Goal: Information Seeking & Learning: Compare options

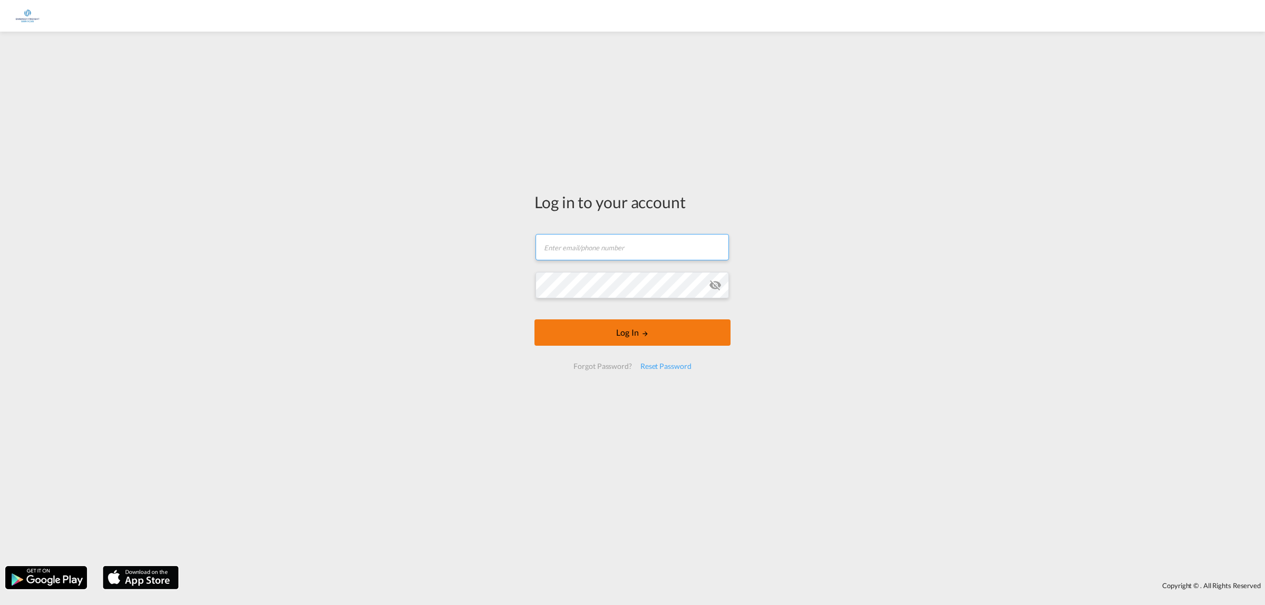
type input "[PERSON_NAME][EMAIL_ADDRESS][DOMAIN_NAME]"
click at [629, 327] on button "Log In" at bounding box center [633, 332] width 196 height 26
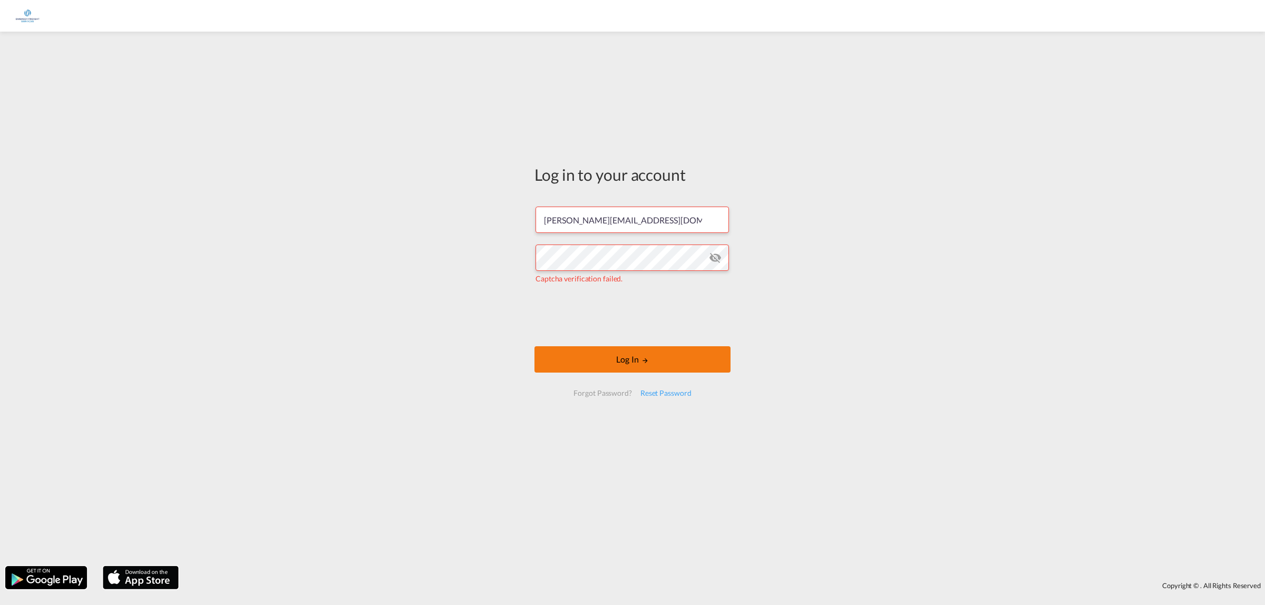
click at [627, 367] on button "Log In" at bounding box center [633, 359] width 196 height 26
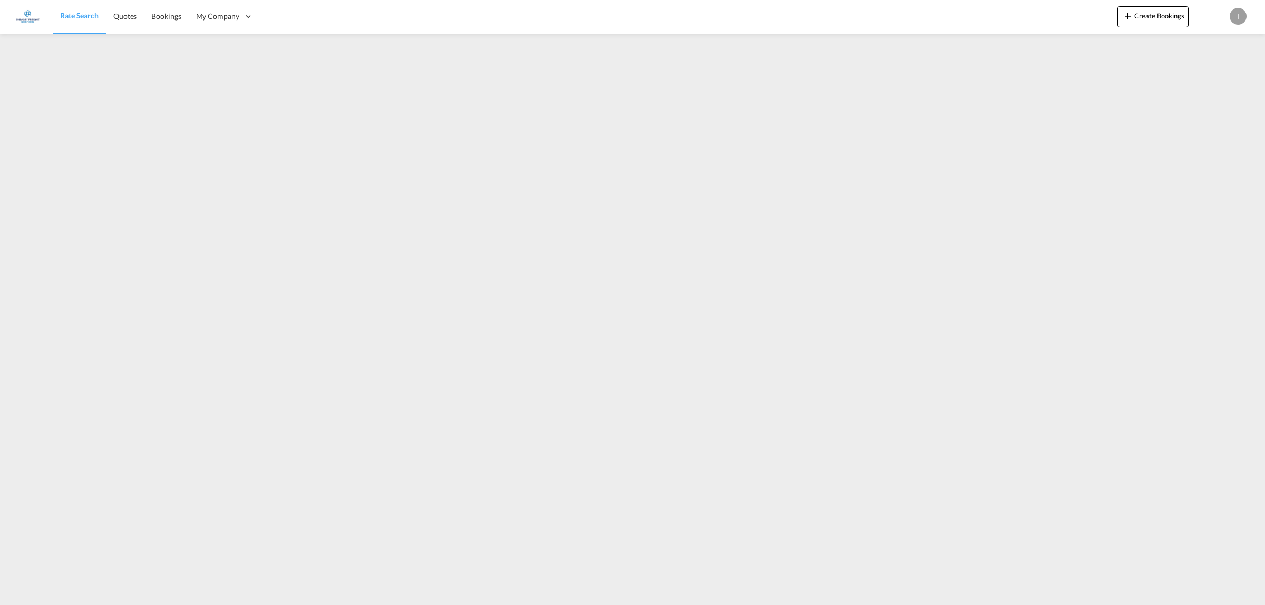
click at [1233, 12] on div "I" at bounding box center [1238, 16] width 17 height 17
click at [1221, 83] on button "Logout" at bounding box center [1226, 80] width 69 height 21
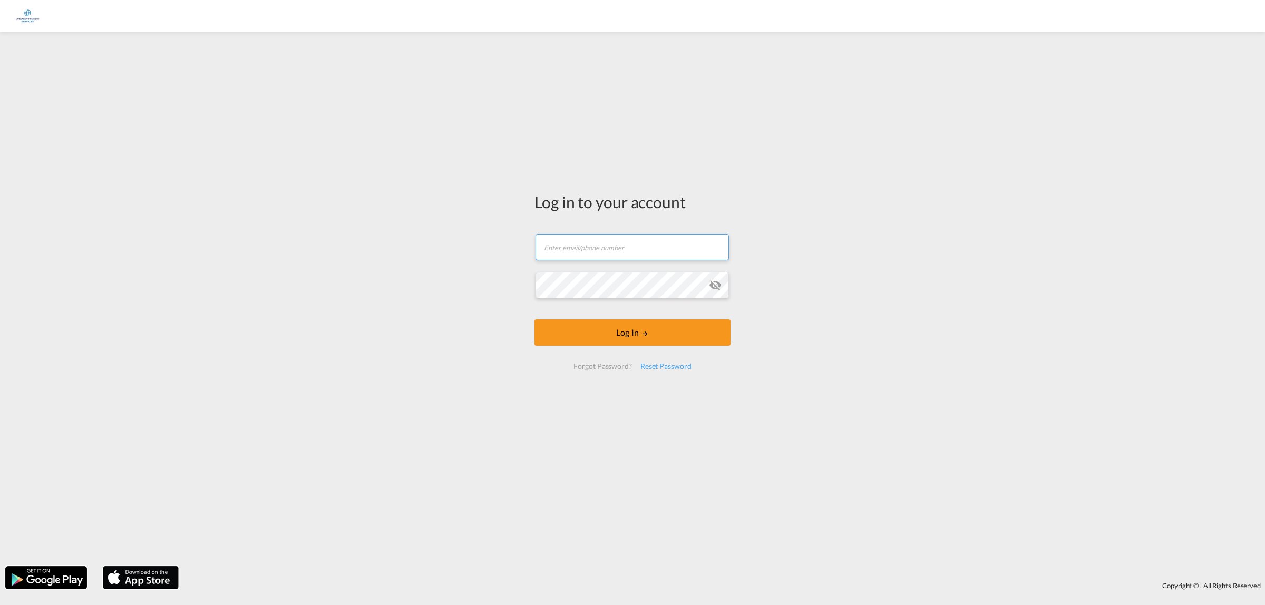
type input "[PERSON_NAME][EMAIL_ADDRESS][DOMAIN_NAME]"
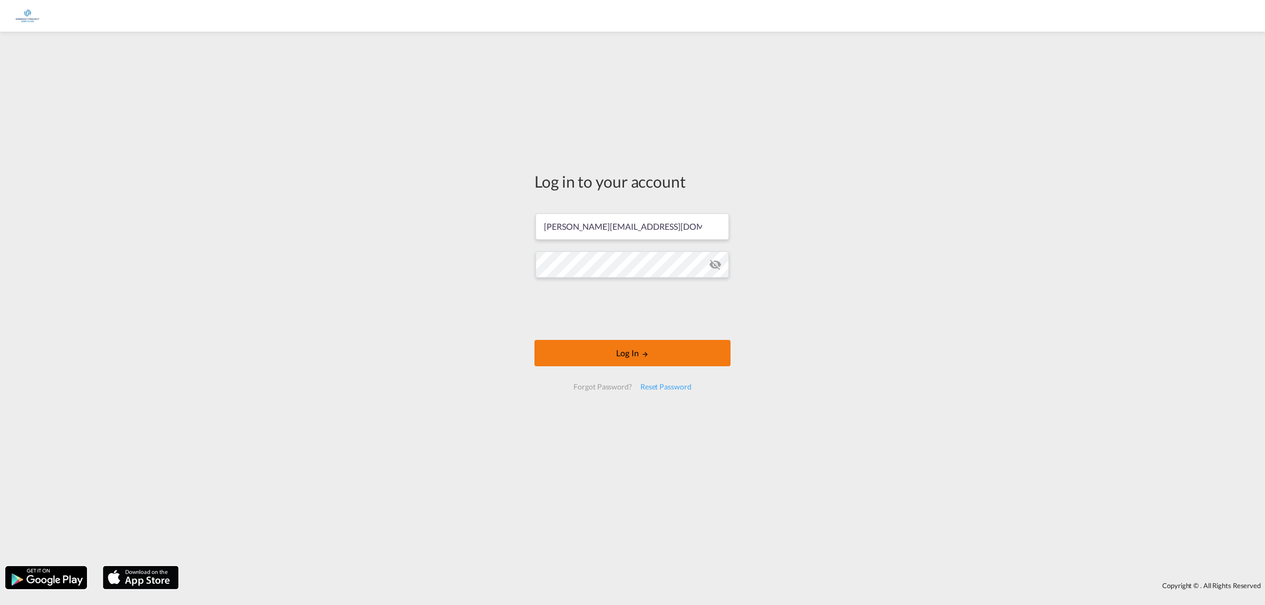
click at [692, 352] on button "Log In" at bounding box center [633, 353] width 196 height 26
